Goal: Task Accomplishment & Management: Manage account settings

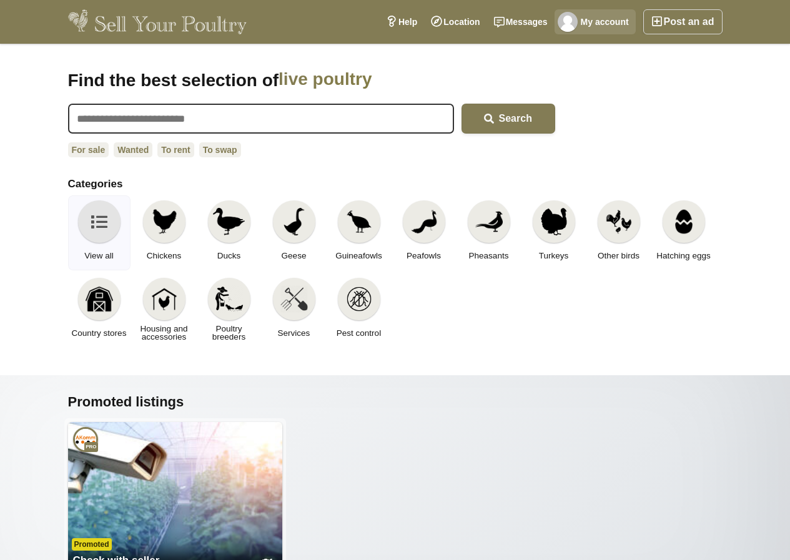
click at [588, 20] on link "My account" at bounding box center [595, 21] width 81 height 25
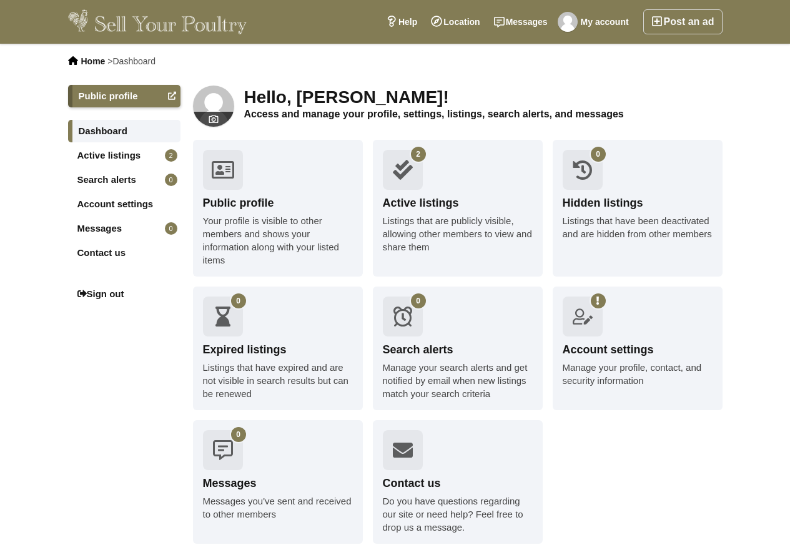
click at [404, 202] on div "Active listings" at bounding box center [458, 204] width 150 height 16
